Goal: Find specific page/section: Find specific page/section

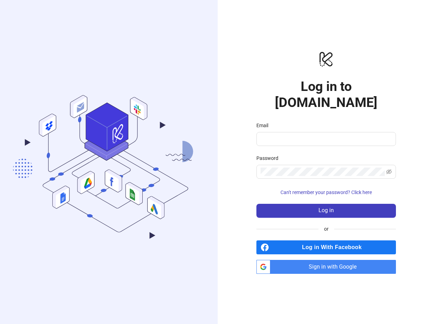
click at [327, 261] on span "Sign in with Google" at bounding box center [334, 267] width 123 height 14
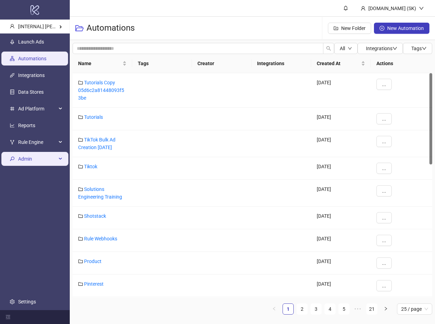
click at [40, 163] on span "Admin" at bounding box center [37, 159] width 38 height 14
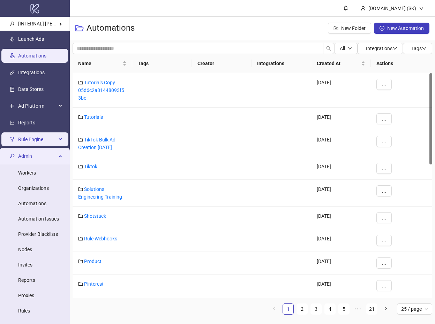
click at [34, 142] on span "Rule Engine" at bounding box center [37, 140] width 38 height 14
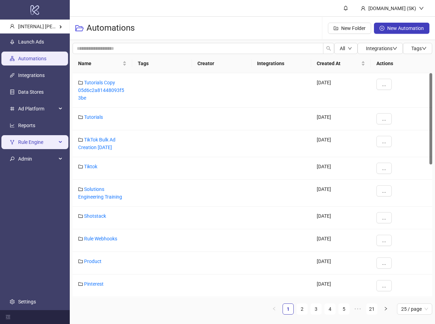
click at [37, 147] on span "Rule Engine" at bounding box center [37, 142] width 38 height 14
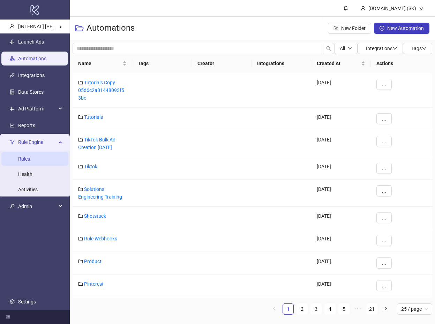
click at [30, 159] on link "Rules" at bounding box center [24, 159] width 12 height 6
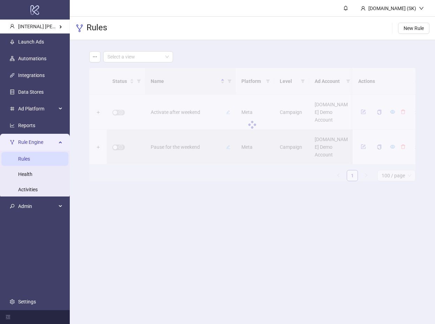
click at [221, 215] on main "Kitchn.io (SK) Rules New Rule Select a view Status Name Platform Level Ad Accou…" at bounding box center [252, 162] width 365 height 324
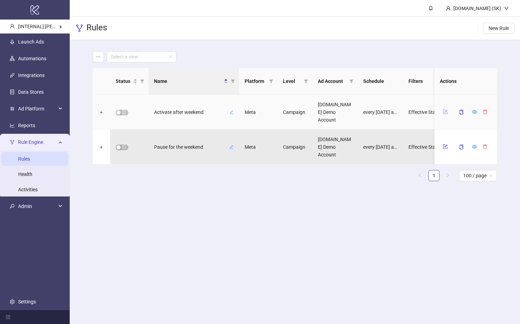
click at [435, 112] on icon "form" at bounding box center [445, 112] width 5 height 5
click at [25, 140] on span "Rule Engine" at bounding box center [37, 142] width 38 height 14
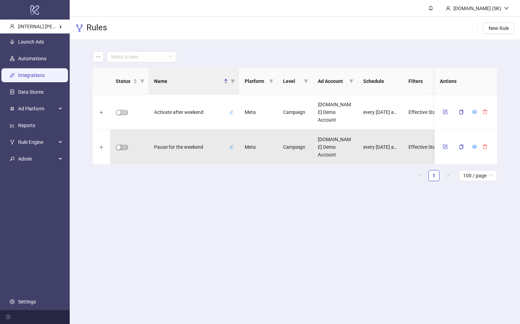
click at [45, 73] on link "Integrations" at bounding box center [31, 76] width 27 height 6
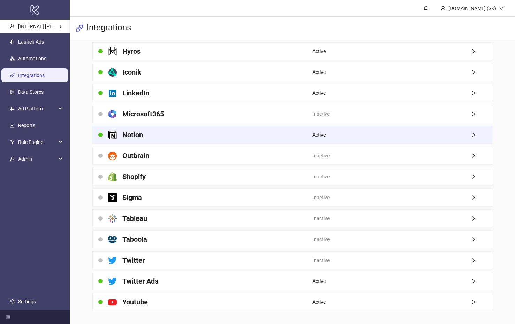
scroll to position [516, 0]
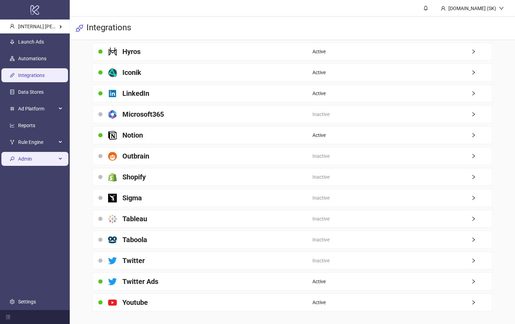
click at [53, 163] on span "Admin" at bounding box center [37, 159] width 38 height 14
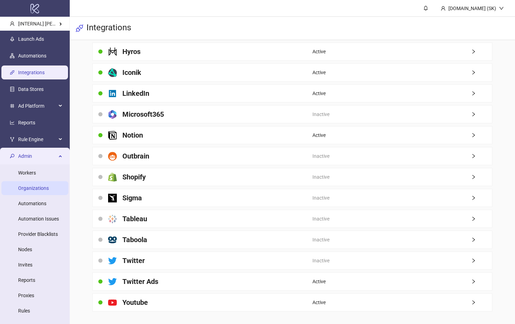
click at [45, 191] on link "Organizations" at bounding box center [33, 189] width 31 height 6
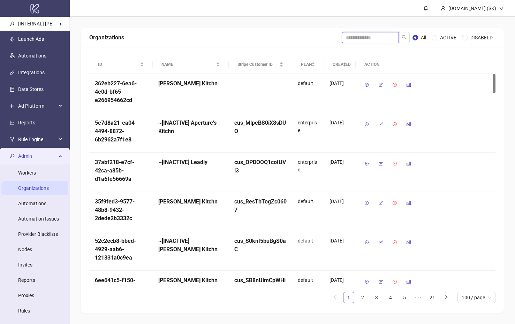
click at [377, 41] on input "search" at bounding box center [370, 37] width 57 height 11
type input "*"
type input "********"
